Goal: Task Accomplishment & Management: Manage account settings

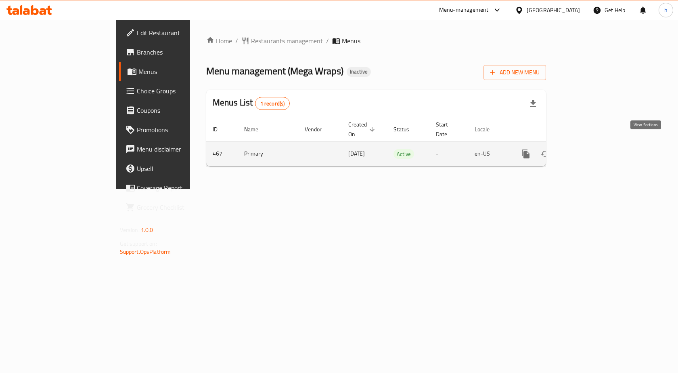
click at [594, 144] on link "enhanced table" at bounding box center [584, 153] width 19 height 19
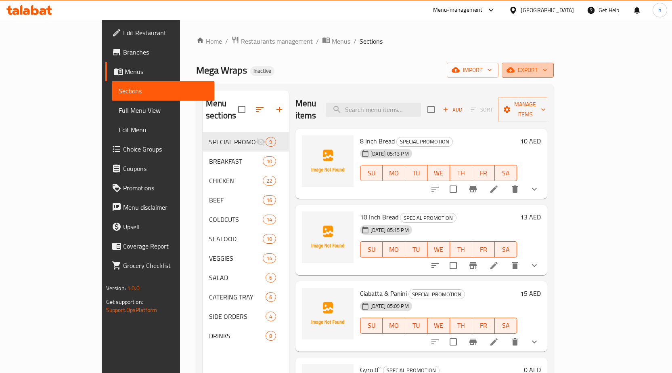
click at [548, 70] on span "export" at bounding box center [527, 70] width 39 height 10
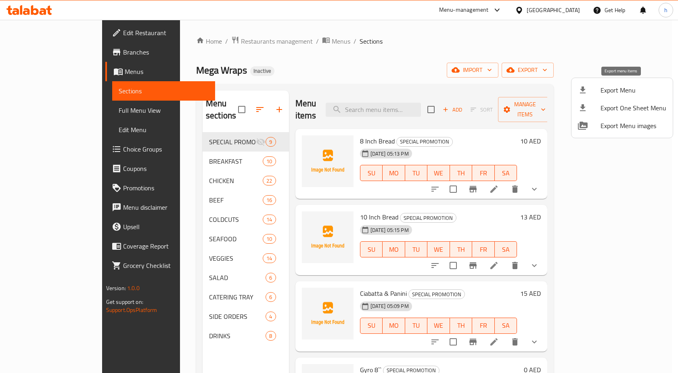
click at [615, 90] on span "Export Menu" at bounding box center [634, 90] width 66 height 10
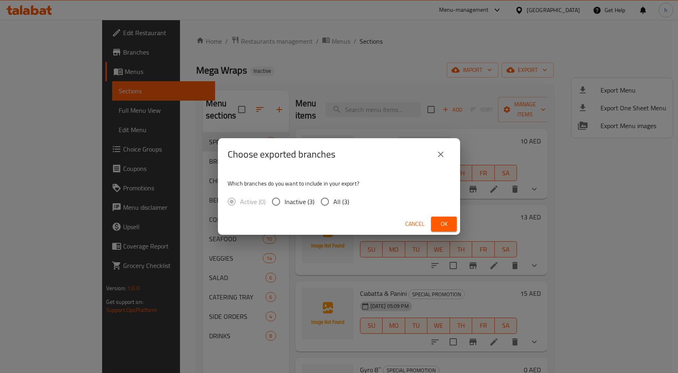
click at [326, 201] on input "All (3)" at bounding box center [325, 201] width 17 height 17
radio input "true"
click at [443, 223] on span "Ok" at bounding box center [444, 224] width 13 height 10
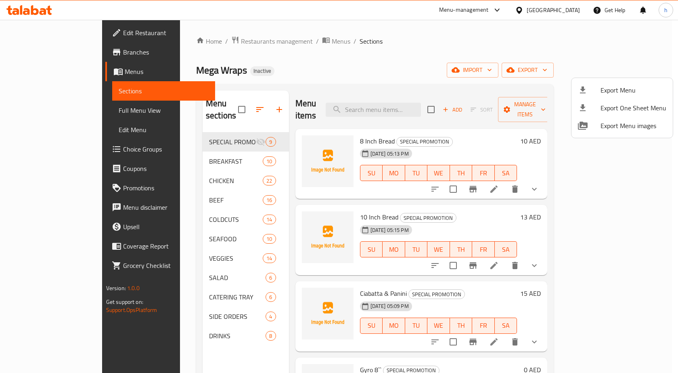
click at [73, 46] on div at bounding box center [339, 186] width 678 height 373
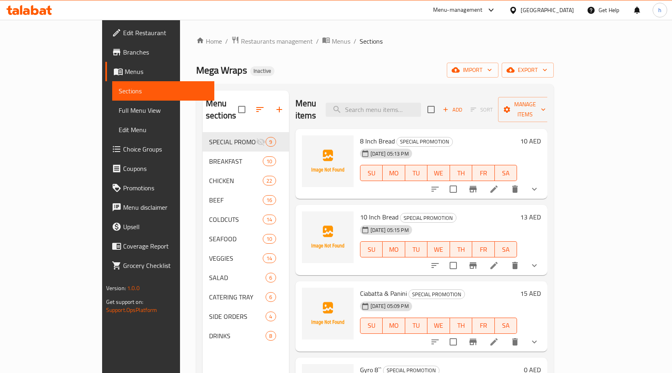
click at [123, 49] on span "Branches" at bounding box center [165, 52] width 85 height 10
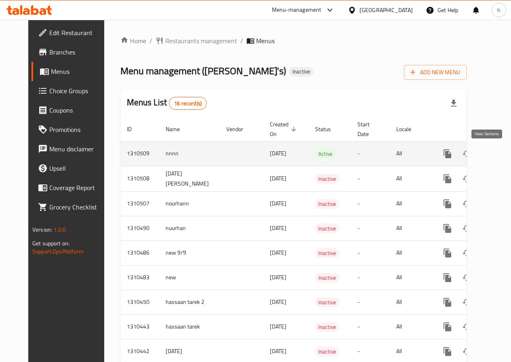
click at [496, 155] on link "enhanced table" at bounding box center [505, 153] width 19 height 19
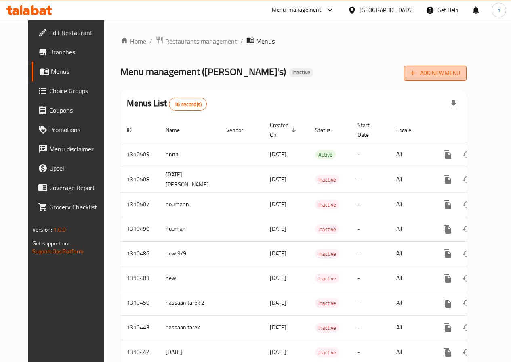
click at [460, 74] on span "Add New Menu" at bounding box center [435, 73] width 50 height 10
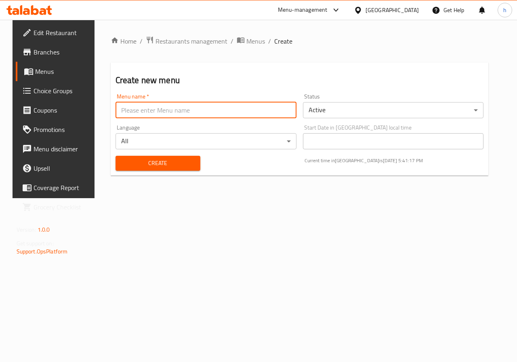
click at [168, 111] on input "text" at bounding box center [205, 110] width 181 height 16
type input "HABIBA"
click at [136, 167] on span "Create" at bounding box center [158, 163] width 72 height 10
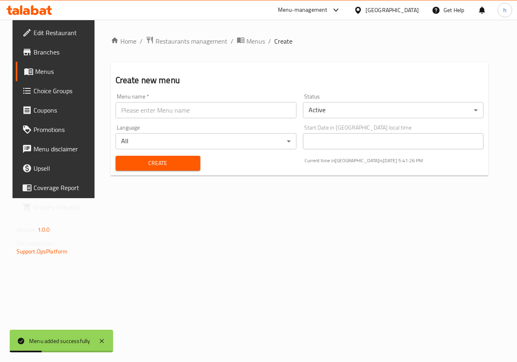
click at [35, 74] on span "Menus" at bounding box center [63, 72] width 57 height 10
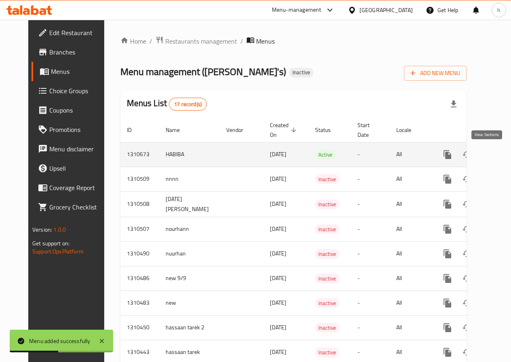
click at [502, 153] on icon "enhanced table" at bounding box center [505, 154] width 7 height 7
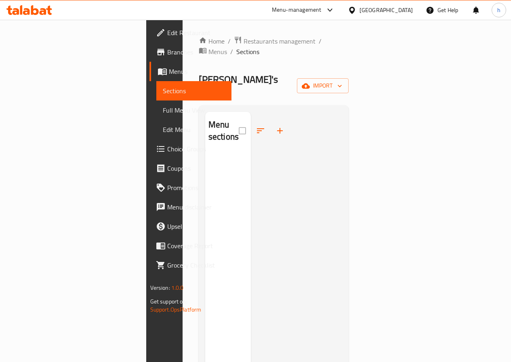
drag, startPoint x: 484, startPoint y: 120, endPoint x: 487, endPoint y: 80, distance: 40.5
click at [342, 120] on div at bounding box center [296, 293] width 91 height 362
click at [344, 82] on icon "button" at bounding box center [340, 86] width 8 height 8
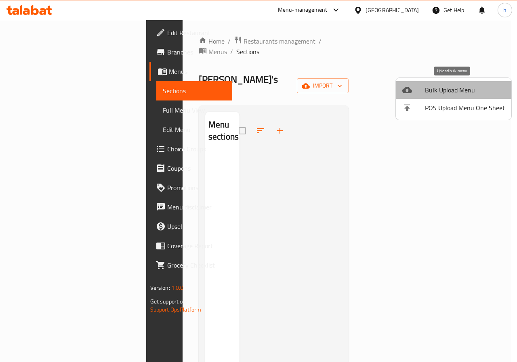
click at [463, 88] on span "Bulk Upload Menu" at bounding box center [465, 90] width 80 height 10
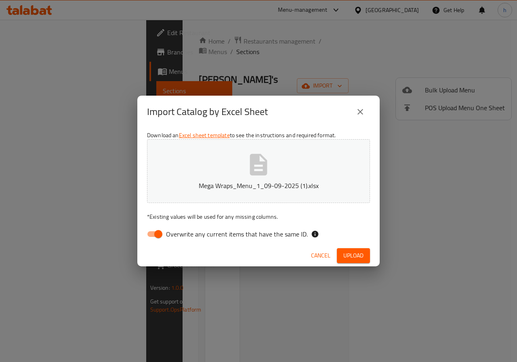
click at [156, 235] on input "Overwrite any current items that have the same ID." at bounding box center [158, 234] width 46 height 15
checkbox input "false"
click at [357, 257] on span "Upload" at bounding box center [353, 256] width 20 height 10
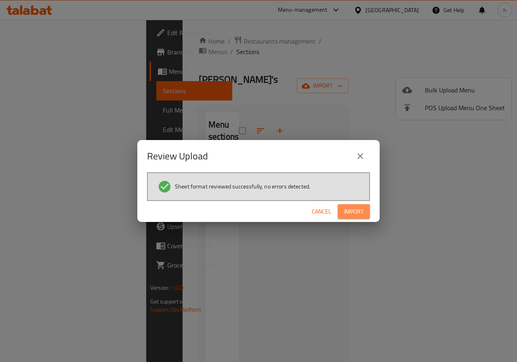
click at [343, 212] on button "Import" at bounding box center [354, 211] width 32 height 15
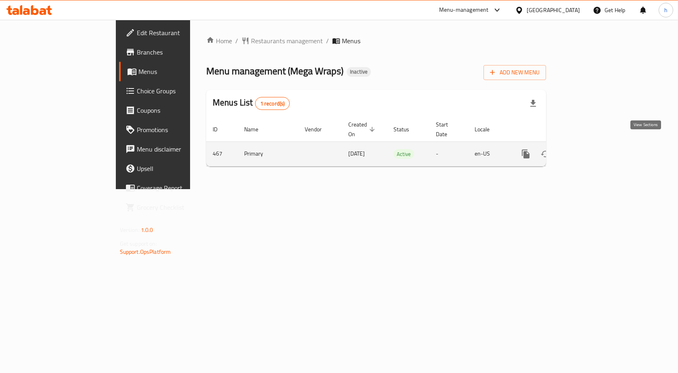
click at [589, 149] on icon "enhanced table" at bounding box center [585, 154] width 10 height 10
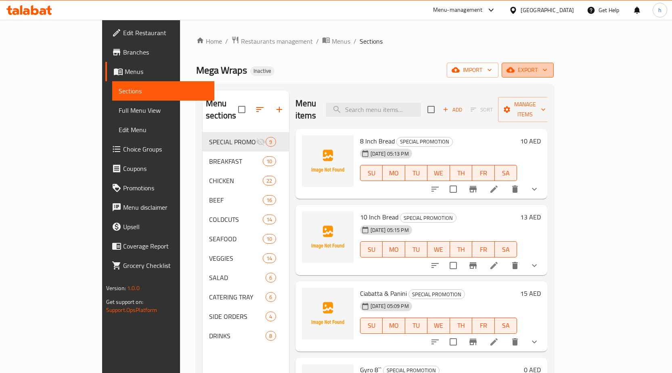
click at [548, 71] on span "export" at bounding box center [527, 70] width 39 height 10
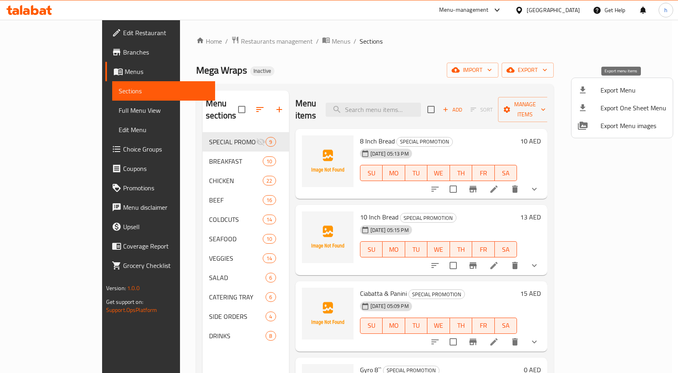
click at [628, 90] on span "Export Menu" at bounding box center [634, 90] width 66 height 10
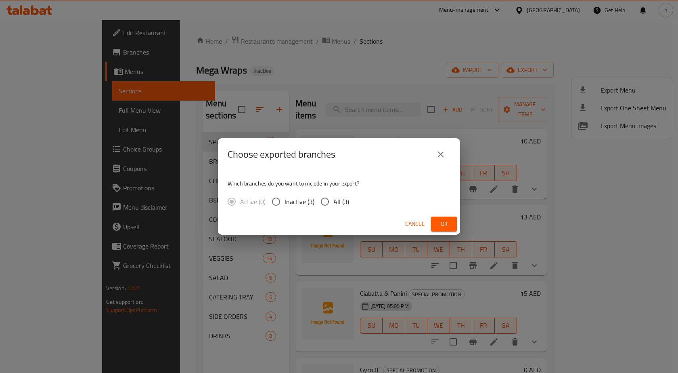
click at [332, 198] on input "All (3)" at bounding box center [325, 201] width 17 height 17
radio input "true"
click at [451, 227] on button "Ok" at bounding box center [444, 223] width 26 height 15
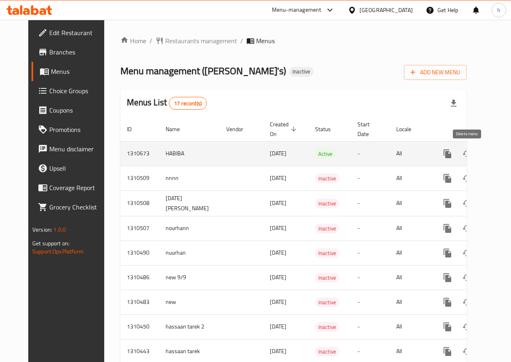
click at [481, 150] on icon "enhanced table" at bounding box center [486, 154] width 10 height 10
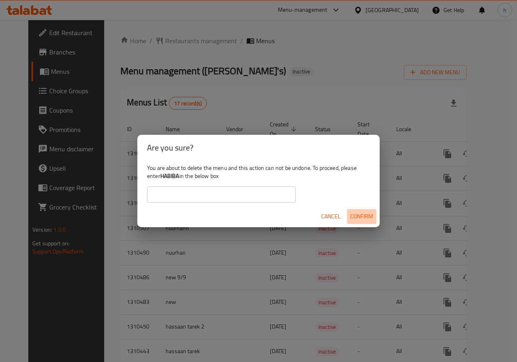
click at [362, 215] on span "Confirm" at bounding box center [361, 217] width 23 height 10
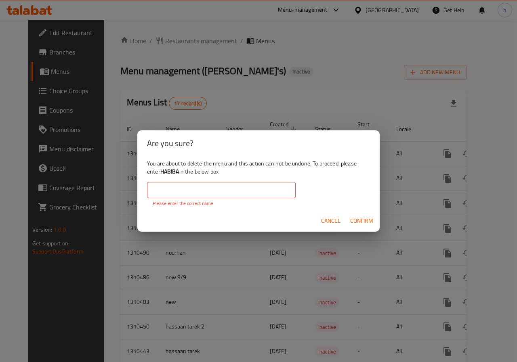
click at [354, 73] on div "Are you sure? You are about to delete the menu and this action can not be undon…" at bounding box center [258, 181] width 517 height 362
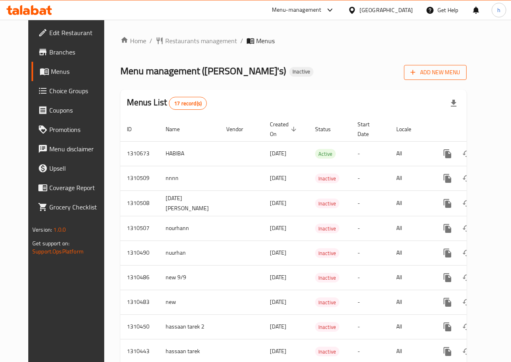
click at [450, 73] on span "Add New Menu" at bounding box center [435, 72] width 50 height 10
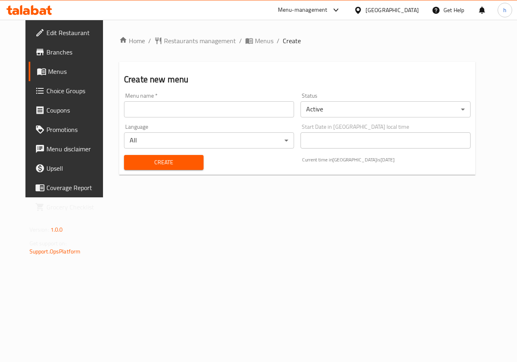
click at [267, 119] on div "Menu name   * Menu name *" at bounding box center [209, 105] width 176 height 31
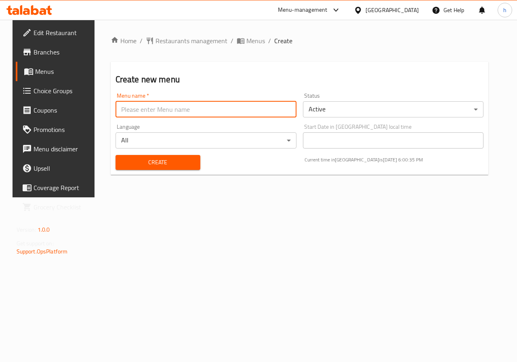
click at [256, 113] on input "text" at bounding box center [205, 109] width 181 height 16
type input "//"
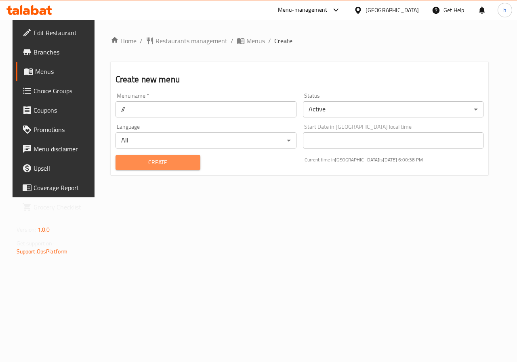
click at [158, 160] on span "Create" at bounding box center [158, 162] width 72 height 10
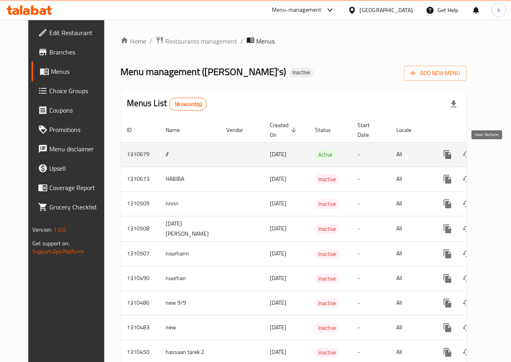
click at [501, 155] on icon "enhanced table" at bounding box center [506, 155] width 10 height 10
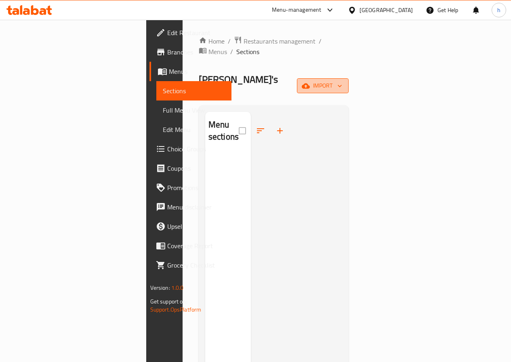
click at [342, 81] on span "import" at bounding box center [322, 86] width 39 height 10
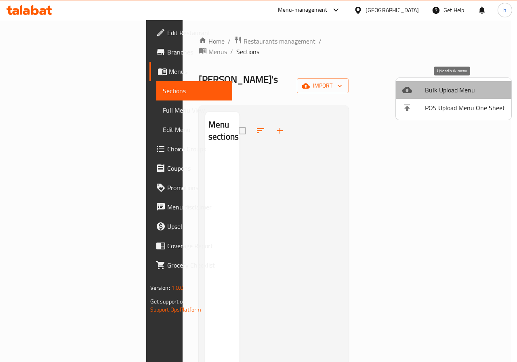
click at [472, 86] on span "Bulk Upload Menu" at bounding box center [465, 90] width 80 height 10
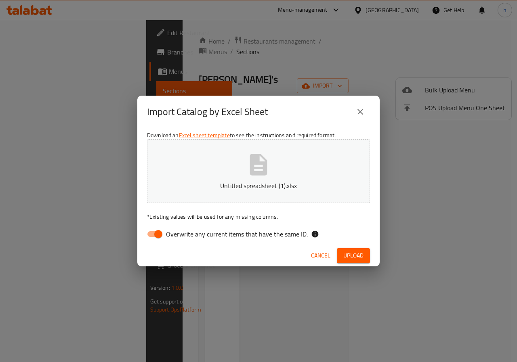
click at [159, 235] on input "Overwrite any current items that have the same ID." at bounding box center [158, 234] width 46 height 15
checkbox input "false"
click at [355, 254] on span "Upload" at bounding box center [353, 256] width 20 height 10
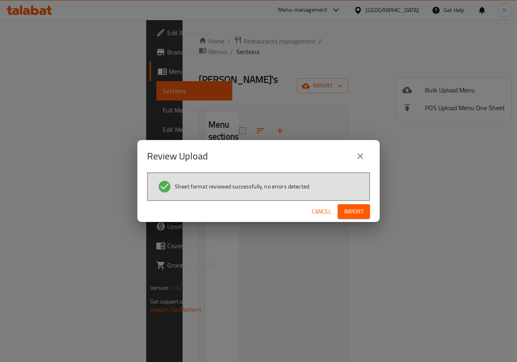
click at [345, 208] on span "Import" at bounding box center [353, 212] width 19 height 10
